Goal: Information Seeking & Learning: Learn about a topic

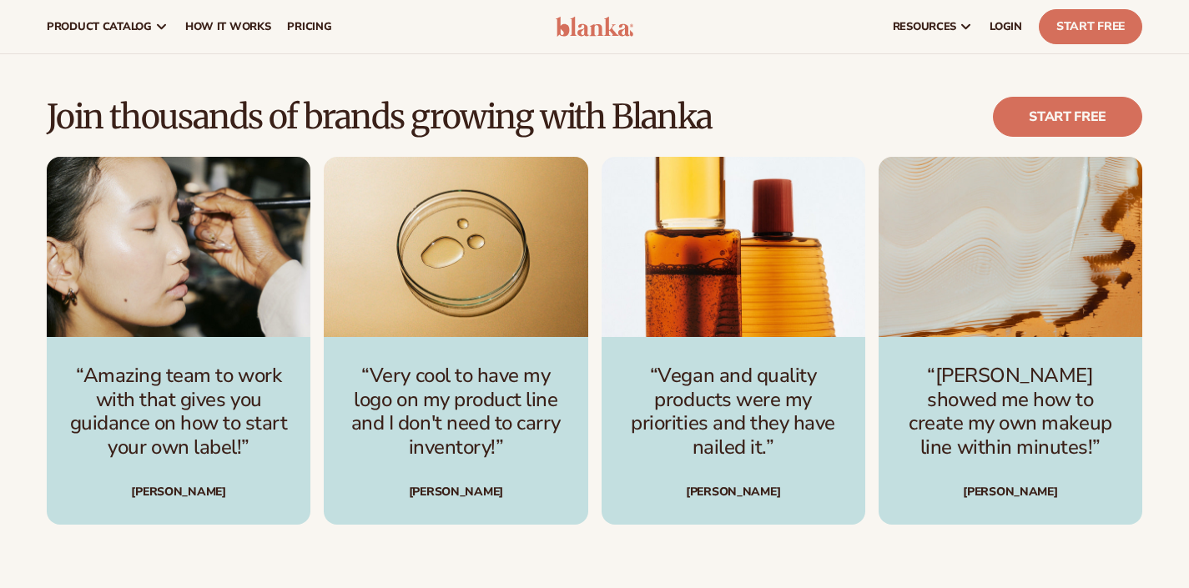
scroll to position [4386, 0]
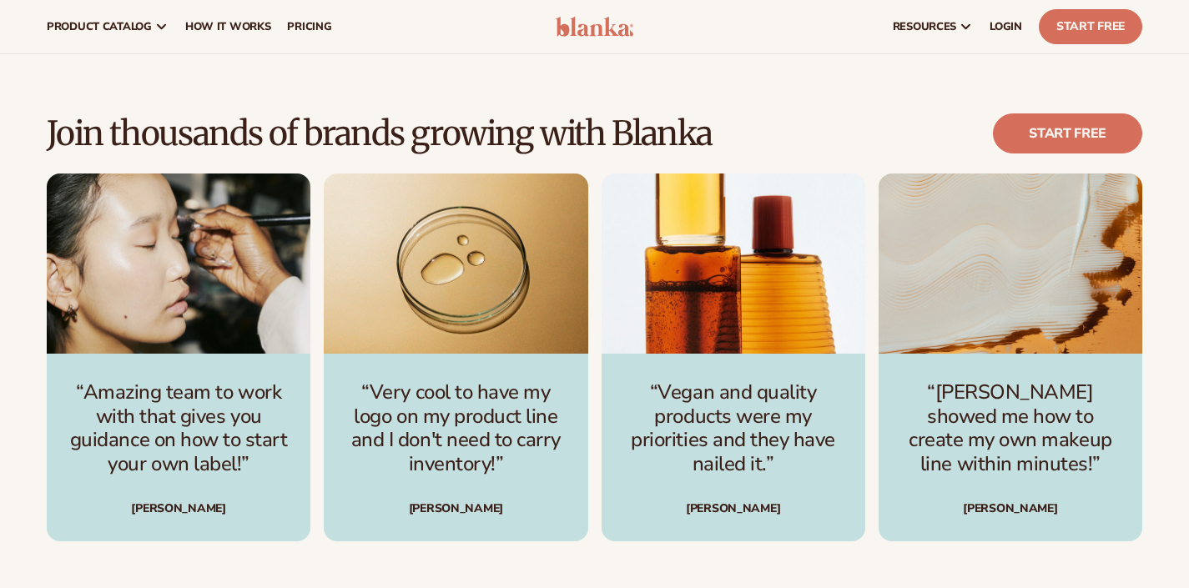
click at [266, 326] on img "1 / 4" at bounding box center [179, 263] width 264 height 179
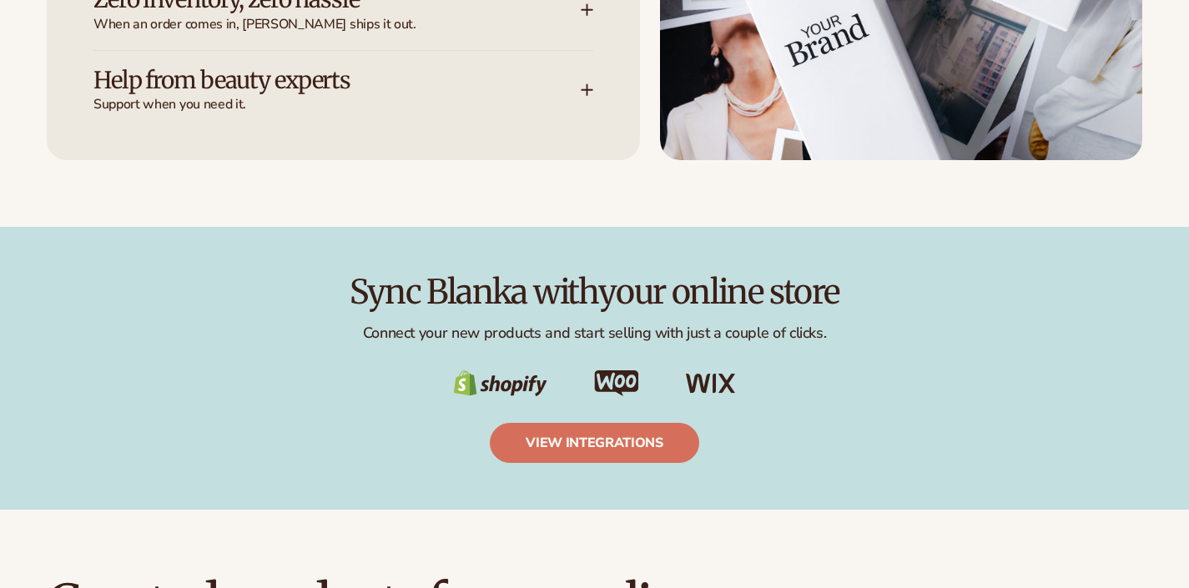
scroll to position [3177, 0]
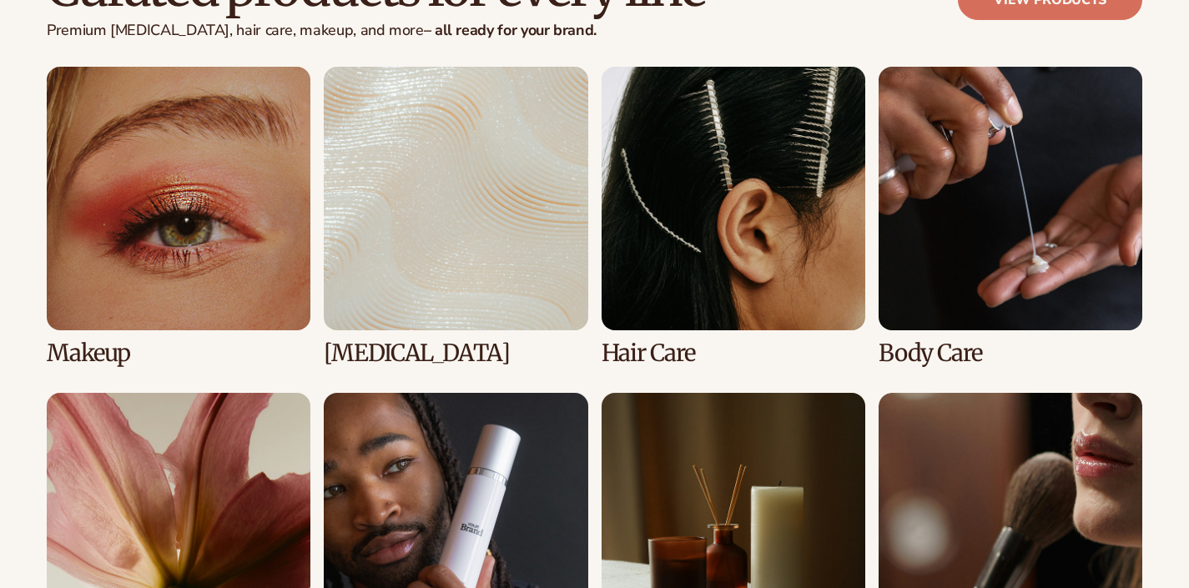
click at [466, 216] on link "2 / 8" at bounding box center [456, 217] width 264 height 300
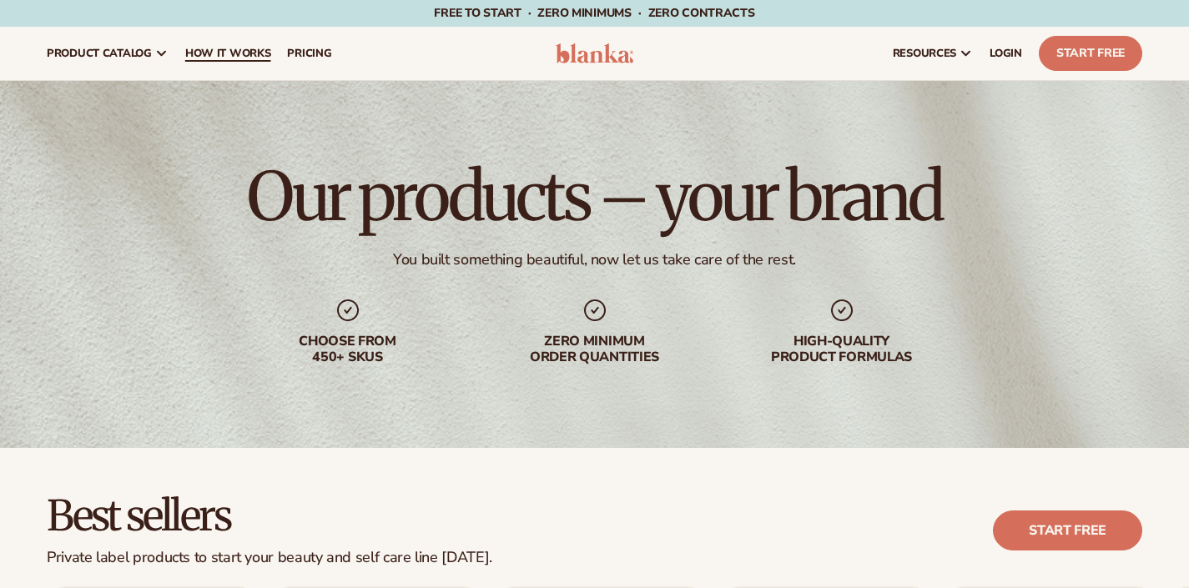
click at [242, 64] on link "How It Works" at bounding box center [228, 53] width 103 height 53
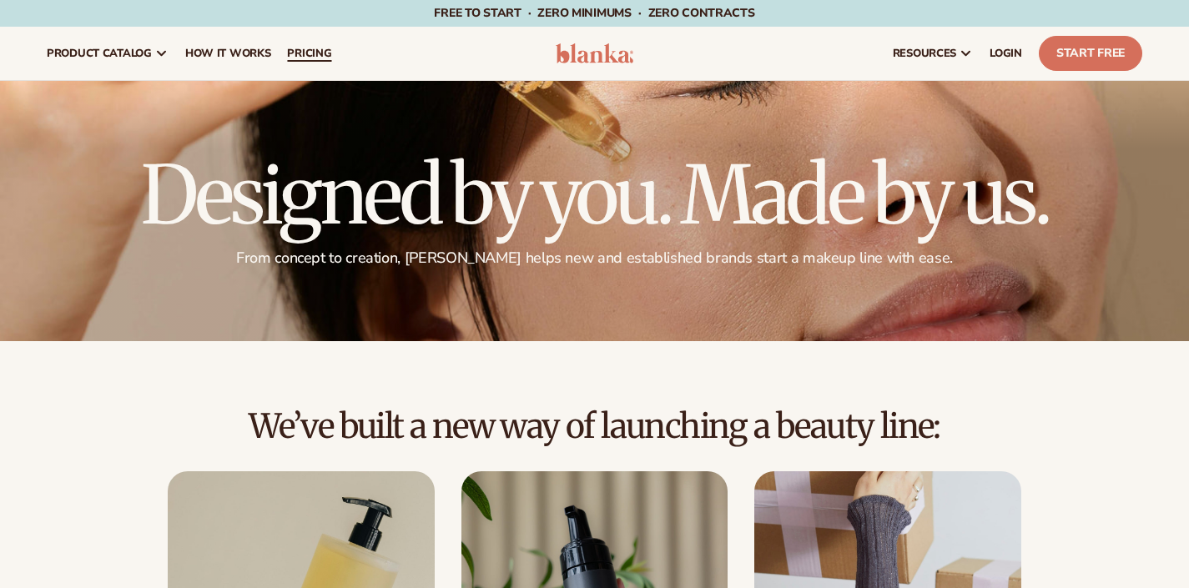
click at [331, 59] on span "pricing" at bounding box center [309, 53] width 44 height 13
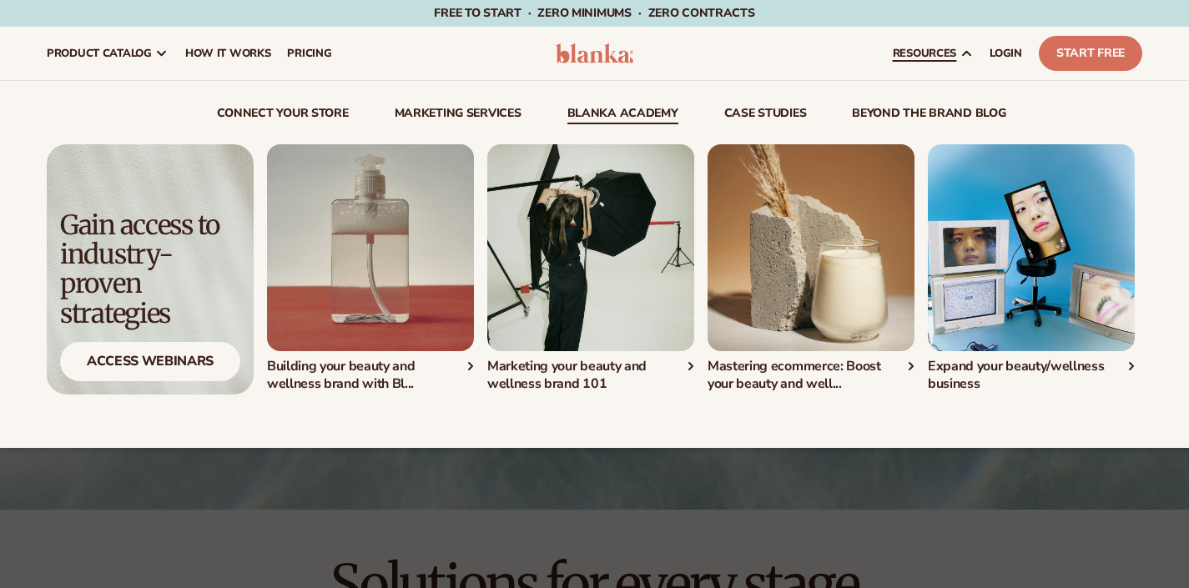
click at [596, 116] on link "Blanka Academy" at bounding box center [622, 116] width 111 height 17
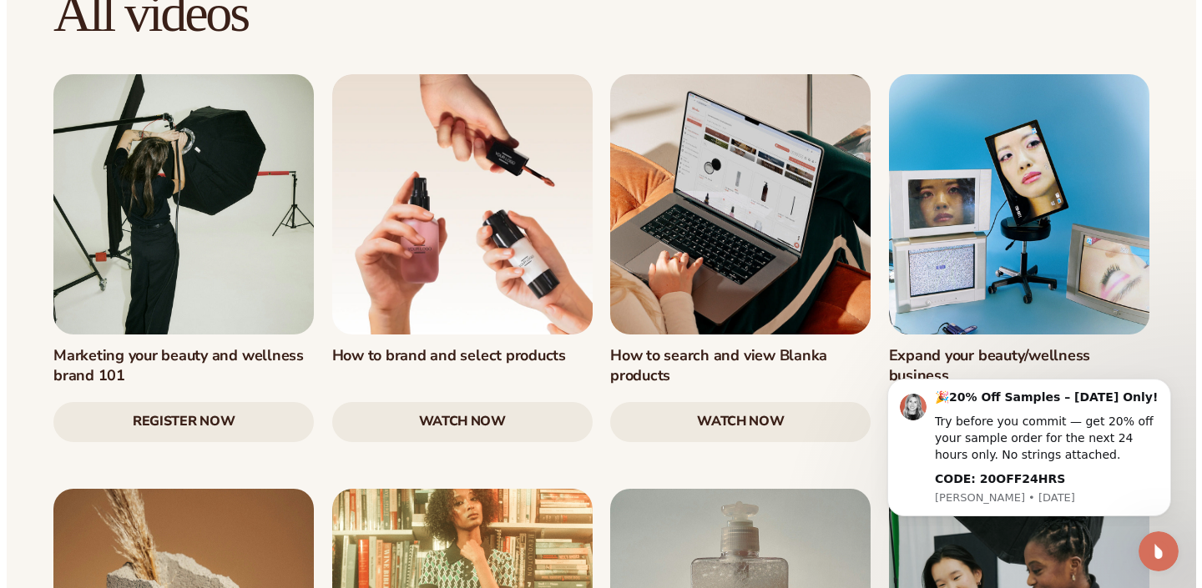
scroll to position [1692, 0]
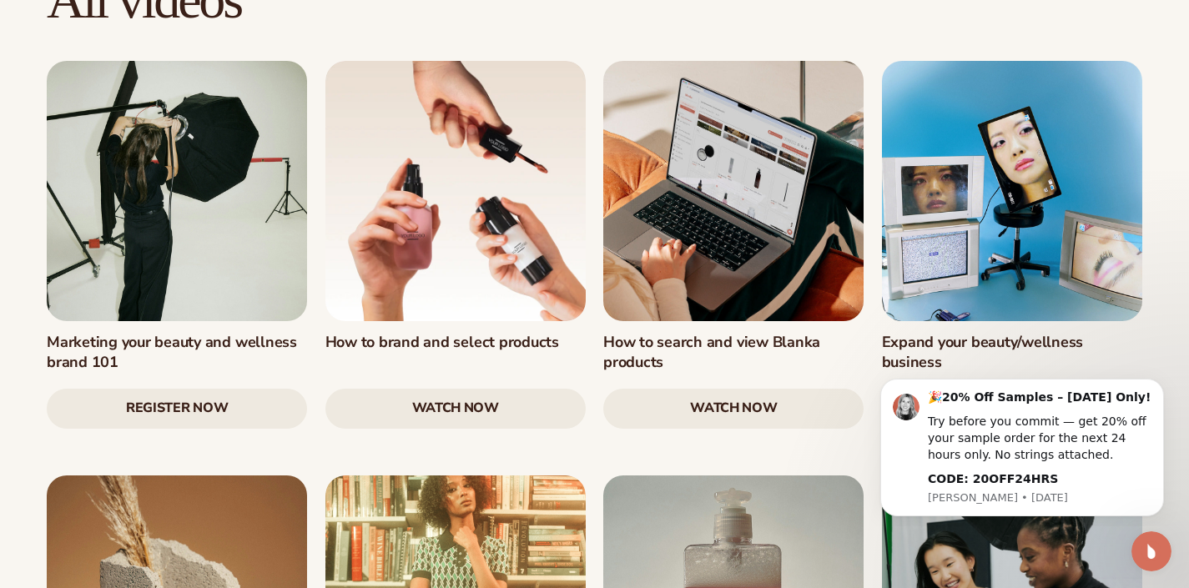
click at [506, 389] on link "watch now" at bounding box center [455, 409] width 260 height 40
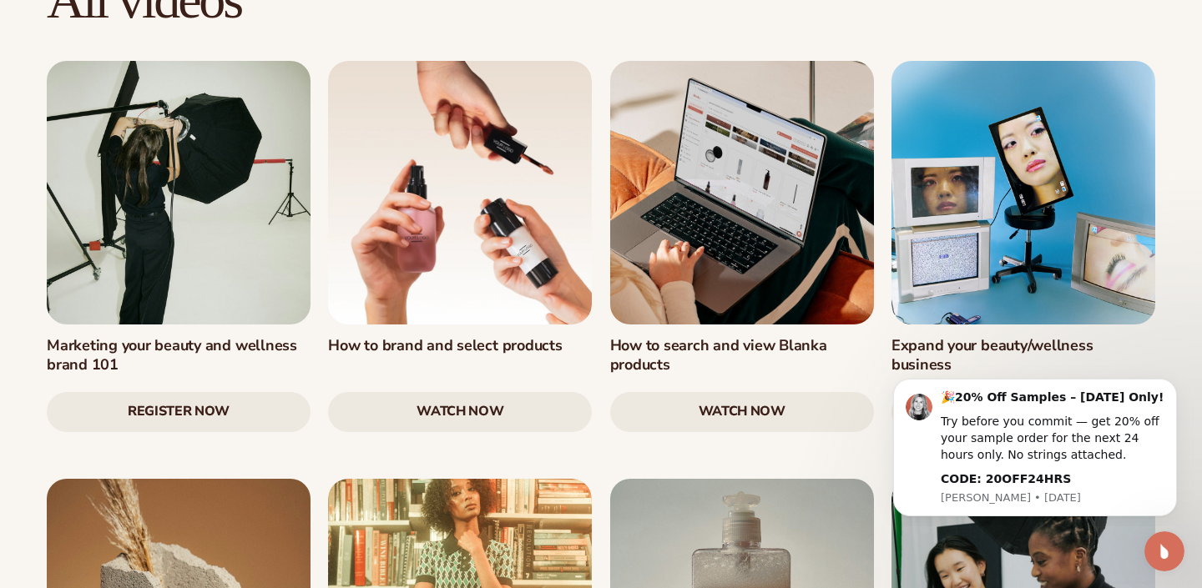
scroll to position [1695, 0]
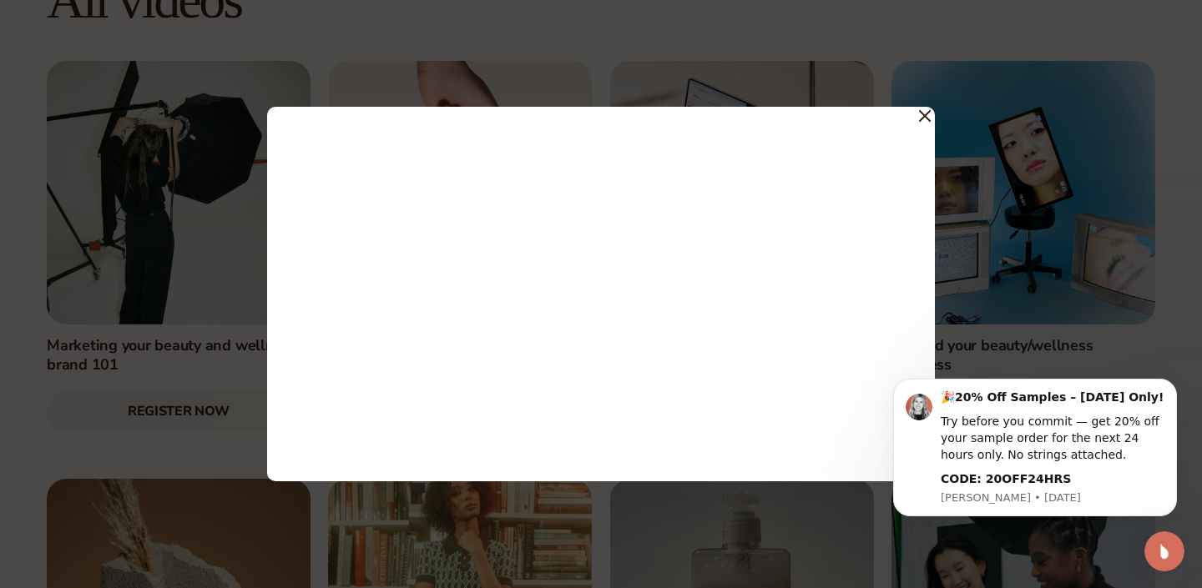
click at [928, 118] on icon at bounding box center [925, 116] width 12 height 12
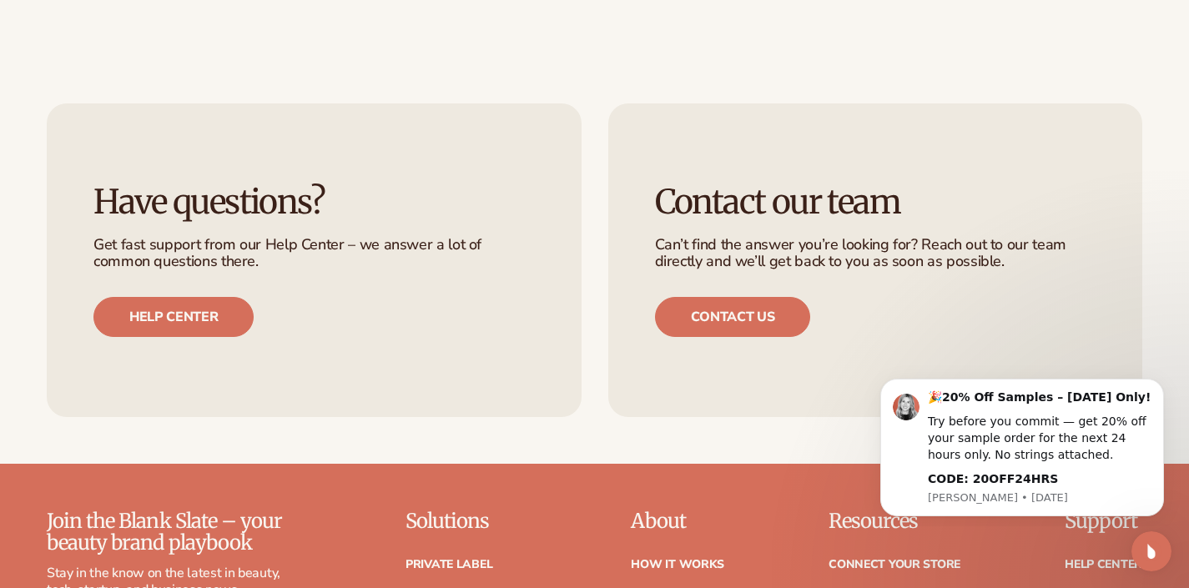
scroll to position [2969, 0]
